Goal: Check status: Check status

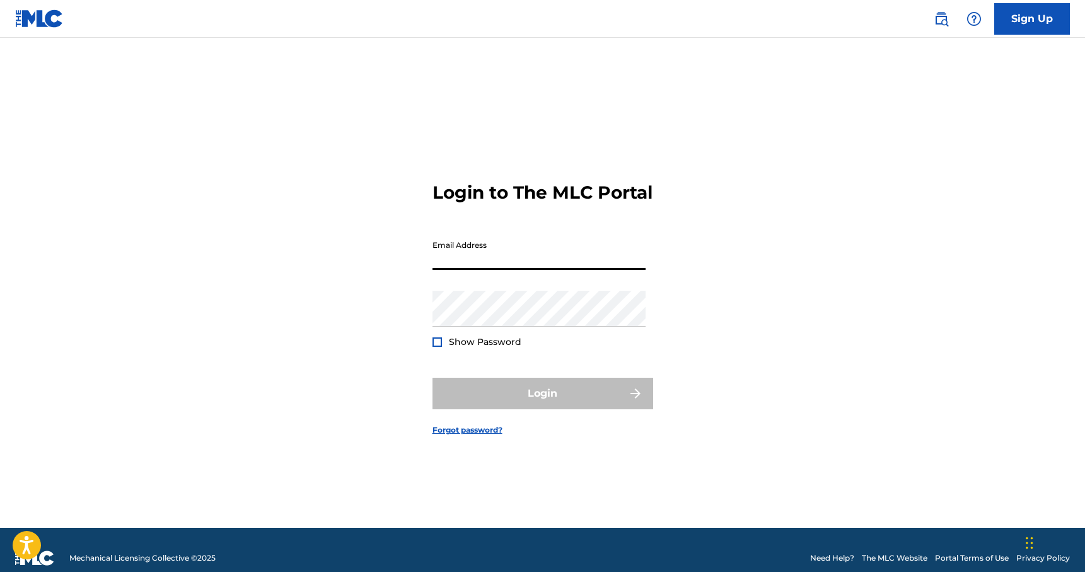
click at [525, 265] on input "Email Address" at bounding box center [539, 252] width 213 height 36
type input "[PERSON_NAME][EMAIL_ADDRESS][DOMAIN_NAME]"
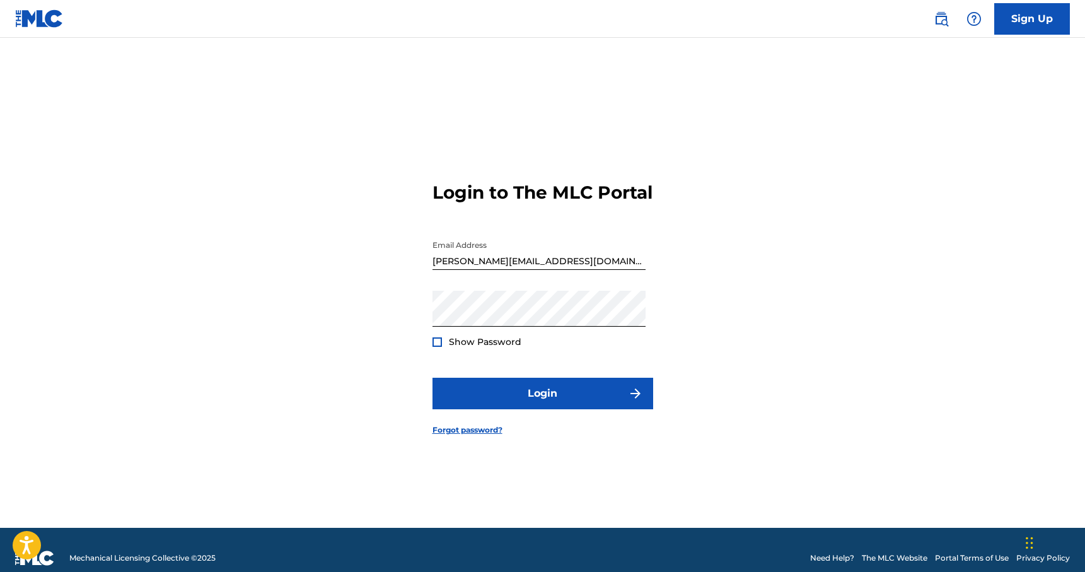
click at [440, 347] on div at bounding box center [437, 341] width 9 height 9
click at [423, 329] on div "Login to The MLC Portal Email Address [PERSON_NAME][EMAIL_ADDRESS][DOMAIN_NAME]…" at bounding box center [543, 298] width 883 height 458
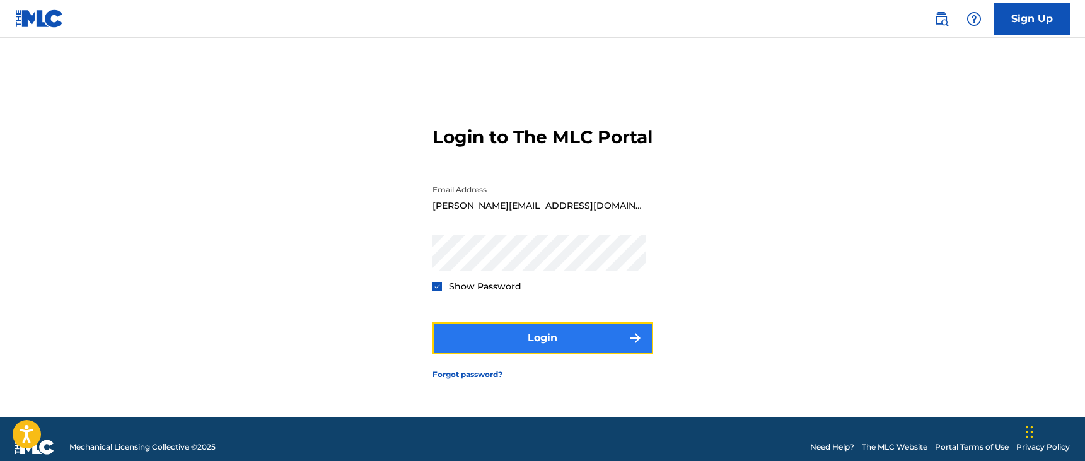
click at [540, 351] on button "Login" at bounding box center [543, 338] width 221 height 32
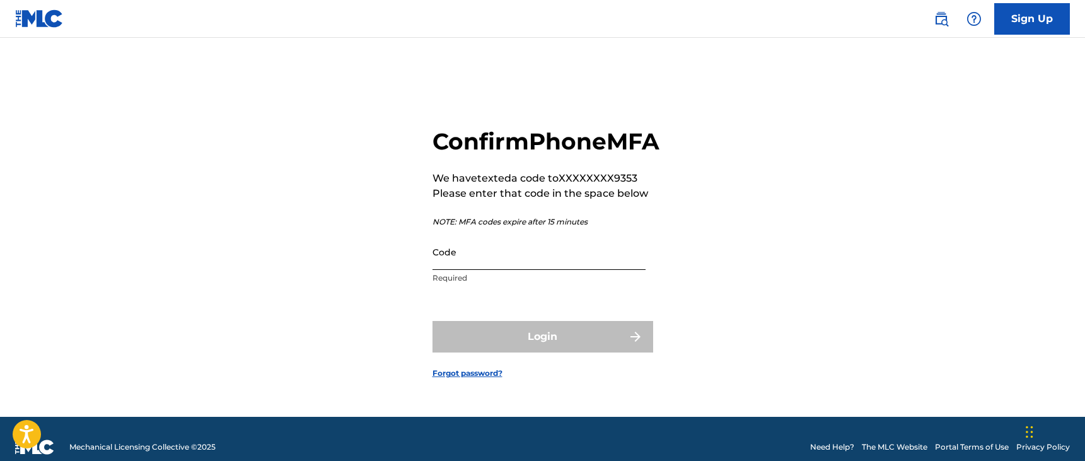
click at [535, 266] on input "Code" at bounding box center [539, 252] width 213 height 36
type input "603714"
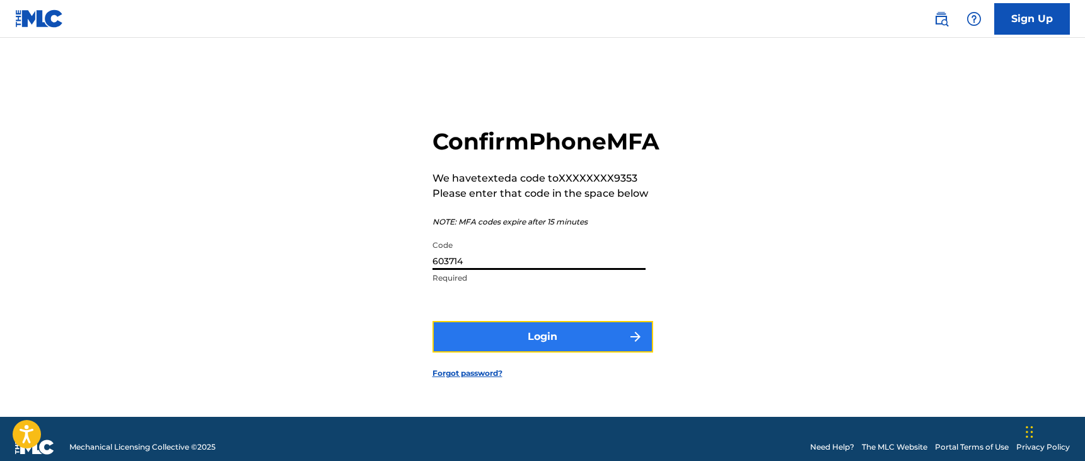
click at [556, 352] on button "Login" at bounding box center [543, 337] width 221 height 32
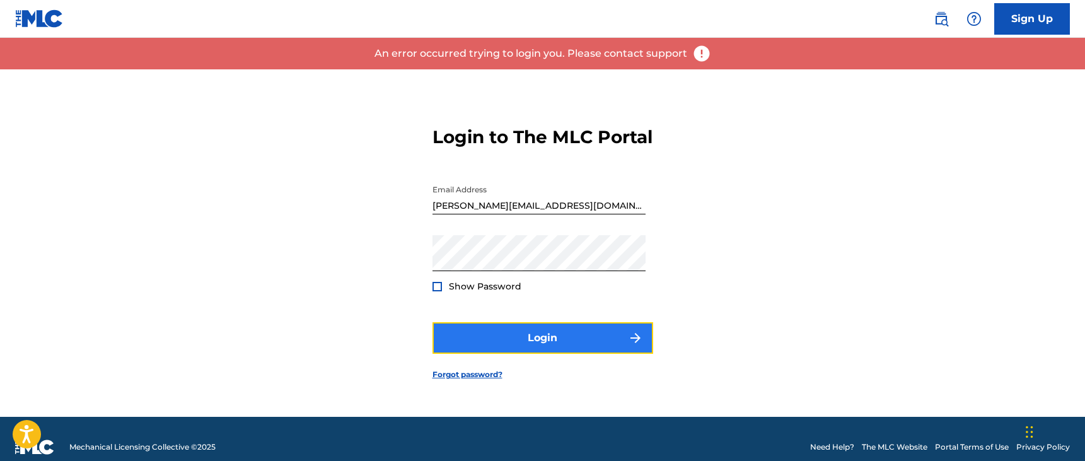
click at [552, 354] on button "Login" at bounding box center [543, 338] width 221 height 32
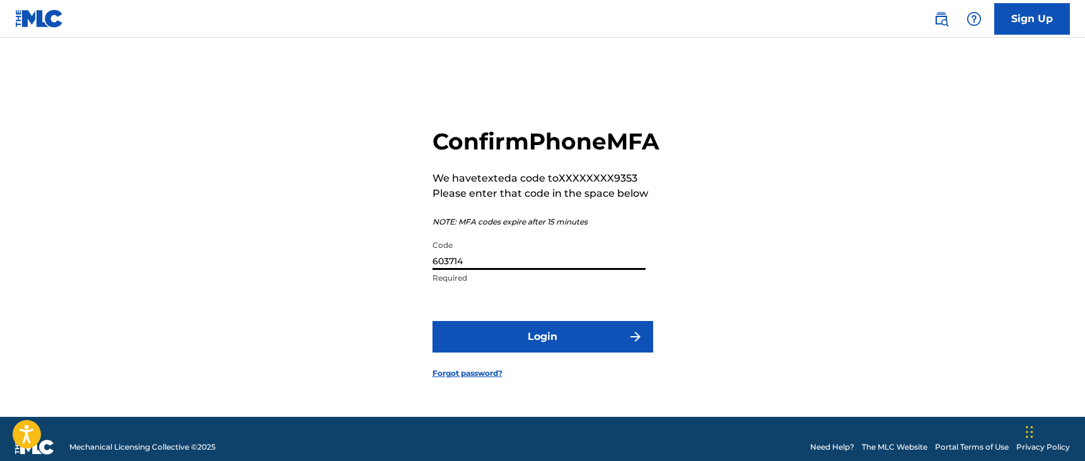
drag, startPoint x: 516, startPoint y: 276, endPoint x: 400, endPoint y: 276, distance: 115.4
click at [400, 276] on div "Confirm Phone MFA We have texted a code to XXXXXXXX9353 Please enter that code …" at bounding box center [543, 242] width 883 height 347
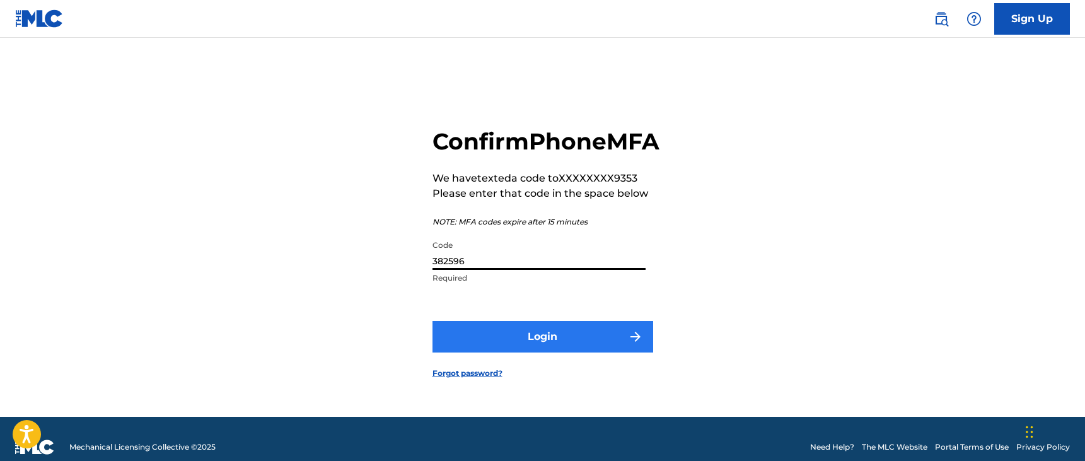
type input "382596"
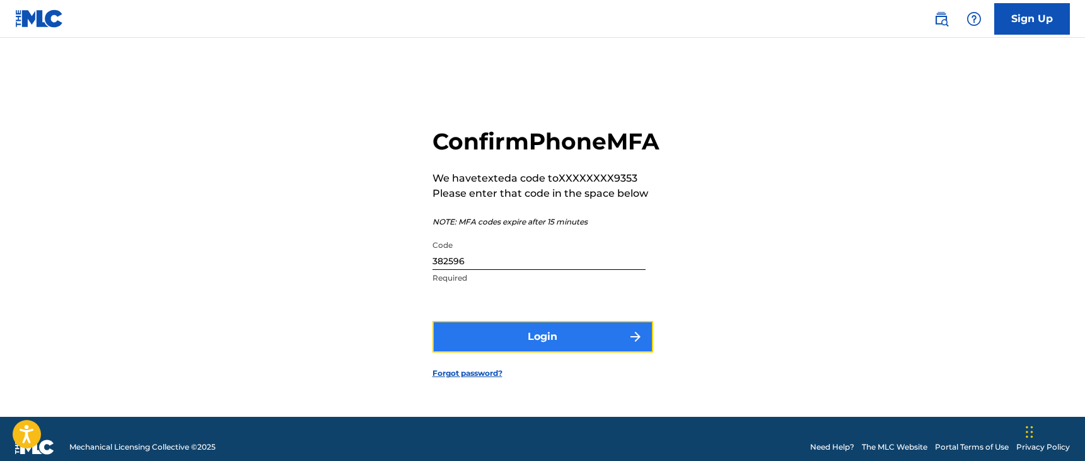
click at [514, 346] on button "Login" at bounding box center [543, 337] width 221 height 32
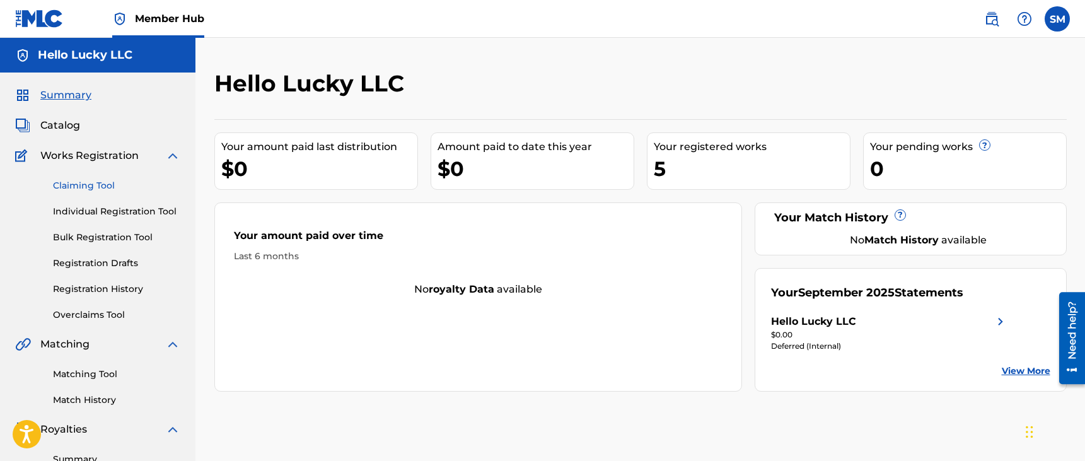
click at [103, 187] on link "Claiming Tool" at bounding box center [116, 185] width 127 height 13
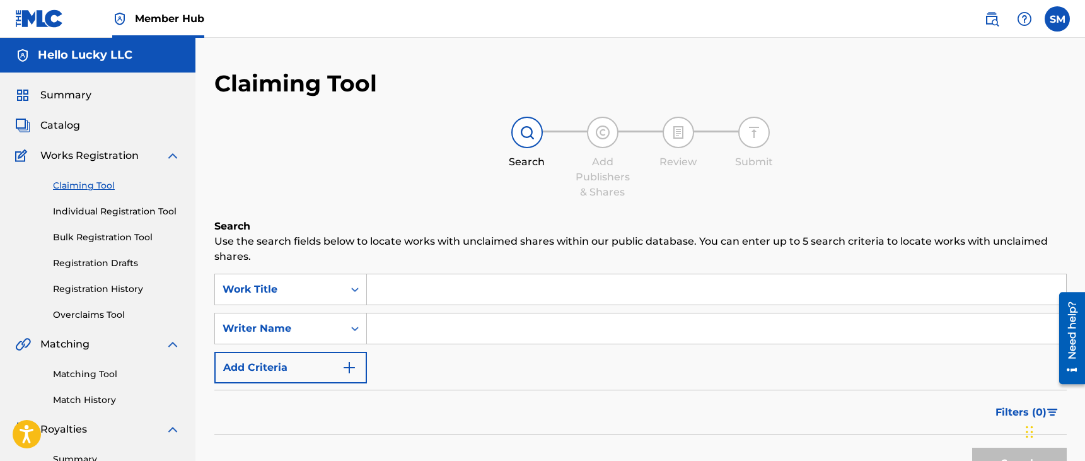
click at [436, 295] on input "Search Form" at bounding box center [716, 289] width 699 height 30
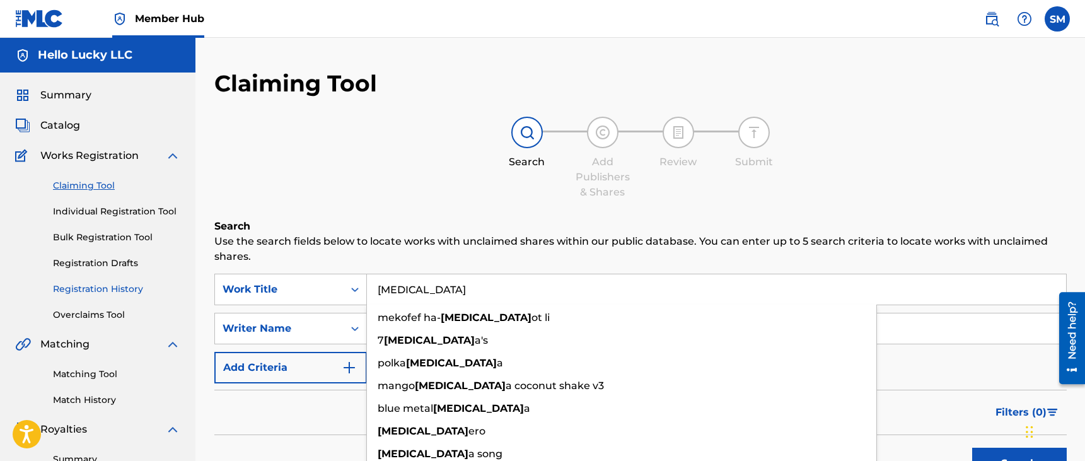
type input "[MEDICAL_DATA]"
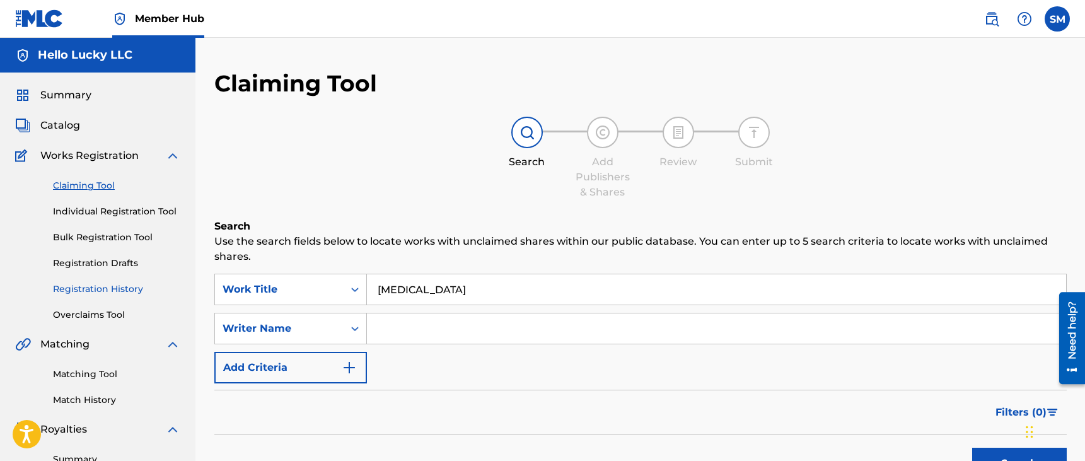
click at [122, 288] on link "Registration History" at bounding box center [116, 288] width 127 height 13
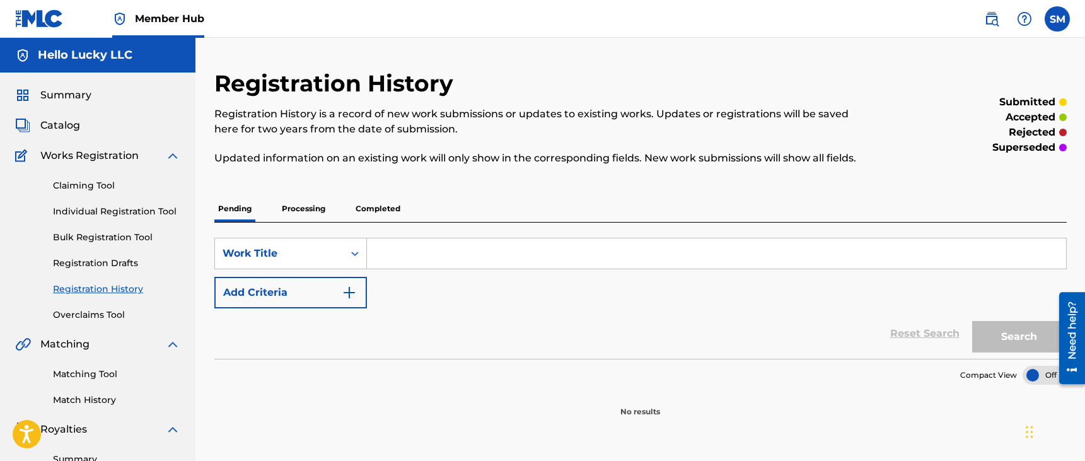
click at [117, 289] on link "Registration History" at bounding box center [116, 288] width 127 height 13
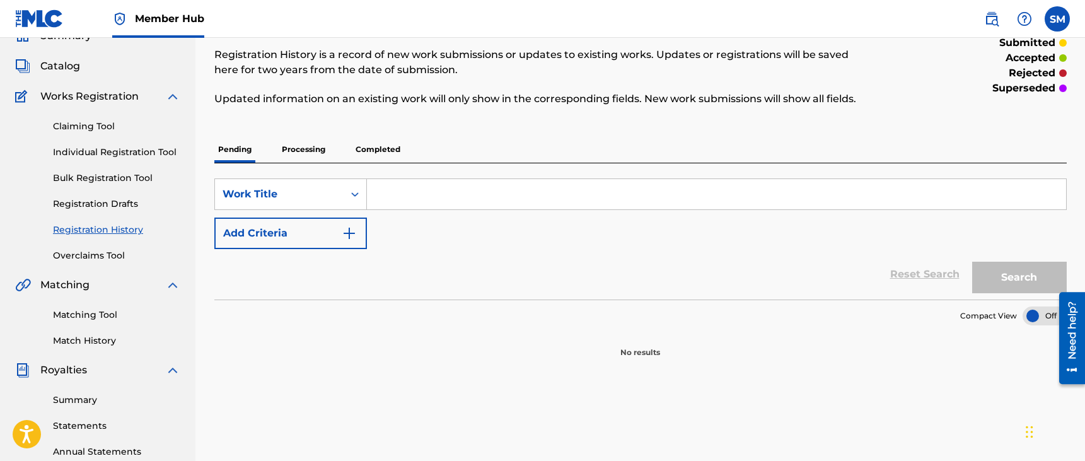
scroll to position [79, 0]
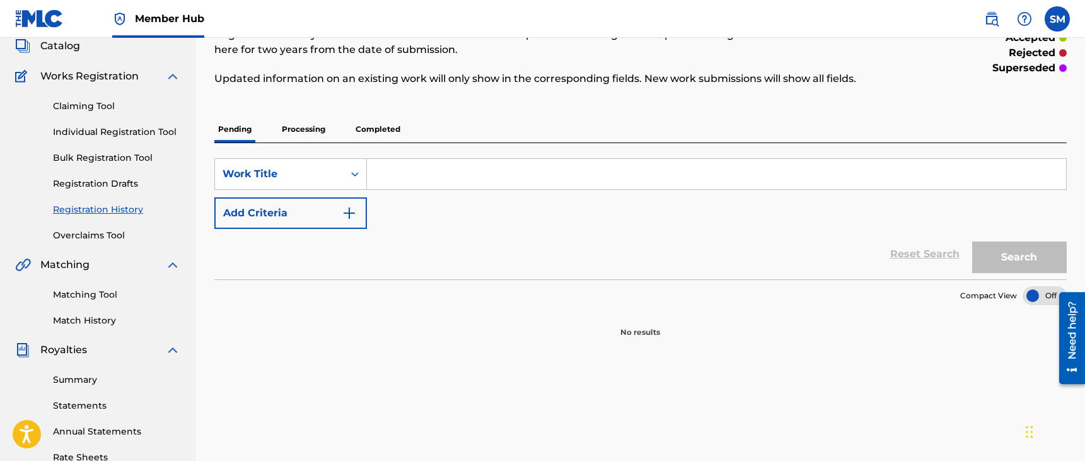
click at [310, 128] on p "Processing" at bounding box center [303, 129] width 51 height 26
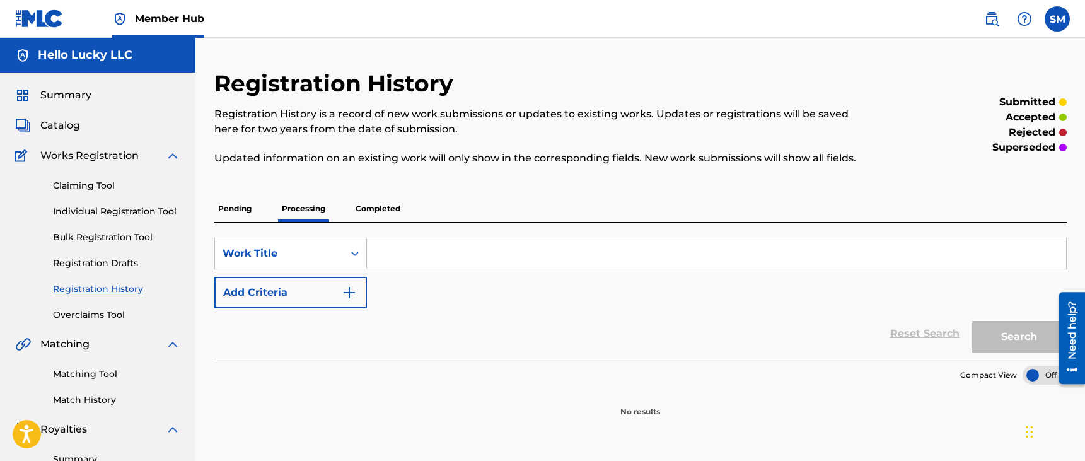
click at [236, 201] on p "Pending" at bounding box center [234, 208] width 41 height 26
click at [374, 210] on p "Completed" at bounding box center [378, 208] width 52 height 26
